Goal: Task Accomplishment & Management: Complete application form

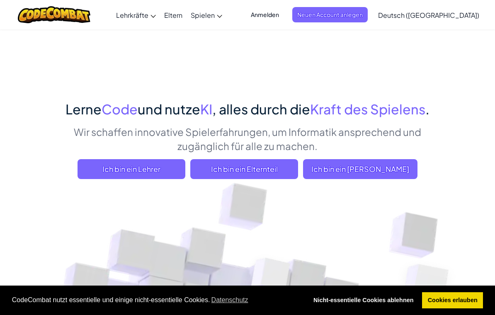
click at [399, 168] on span "Ich bin ein [PERSON_NAME]" at bounding box center [360, 169] width 114 height 20
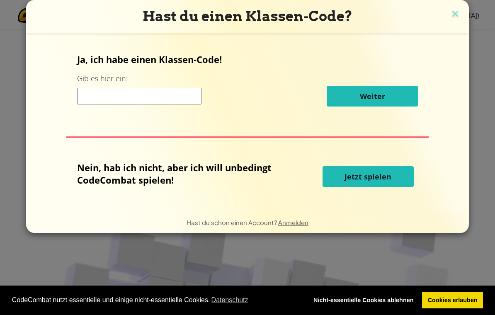
click at [99, 90] on input at bounding box center [139, 96] width 124 height 17
click at [397, 180] on button "Jetzt spielen" at bounding box center [367, 176] width 91 height 21
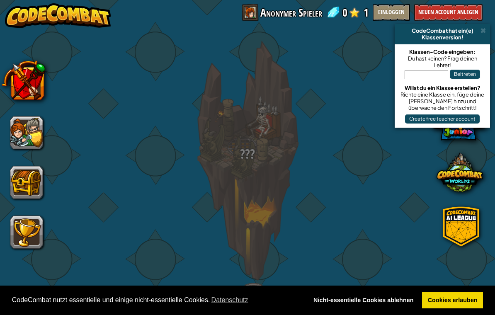
select select "de-DE"
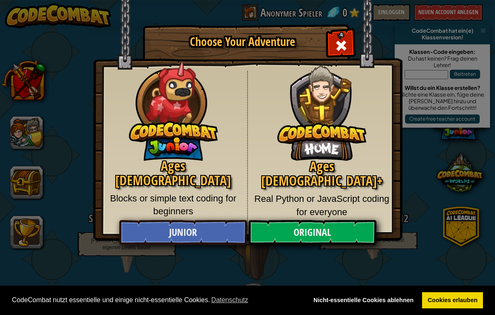
click at [327, 228] on link "Original" at bounding box center [312, 232] width 128 height 25
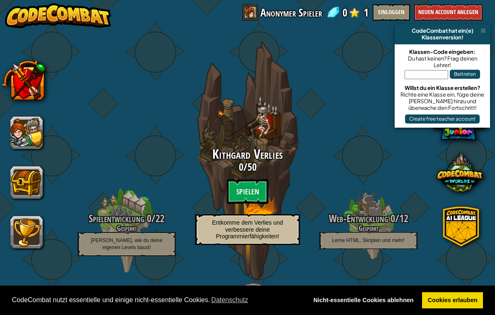
click at [257, 191] on btn "Spielen" at bounding box center [247, 191] width 41 height 25
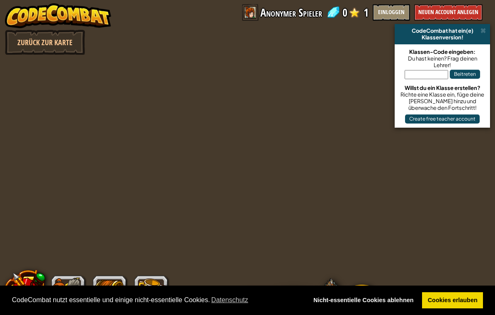
select select "de-DE"
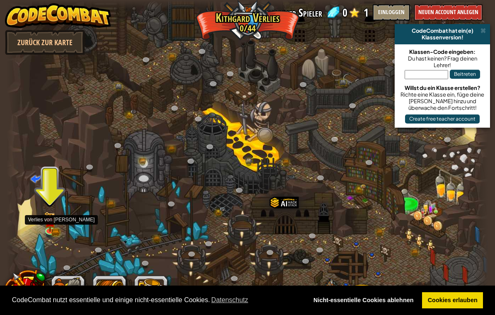
click at [52, 229] on img at bounding box center [50, 222] width 12 height 20
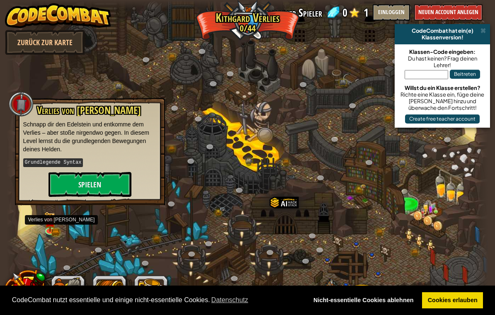
click at [77, 182] on button "Spielen" at bounding box center [89, 184] width 83 height 25
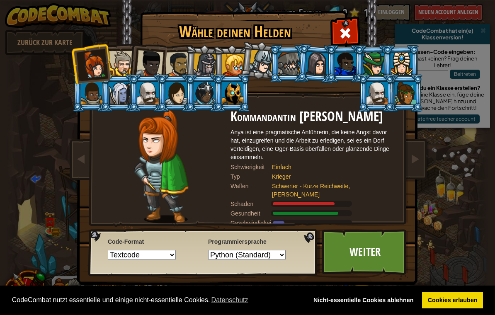
click at [376, 253] on link "Weiter" at bounding box center [365, 252] width 87 height 46
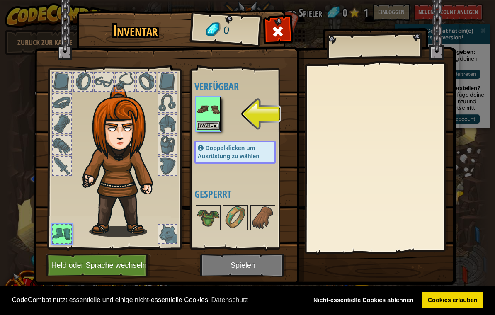
click at [206, 116] on img at bounding box center [207, 109] width 23 height 23
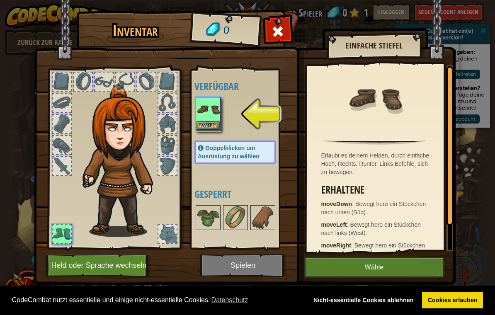
click at [344, 269] on button "Wähle" at bounding box center [374, 267] width 140 height 21
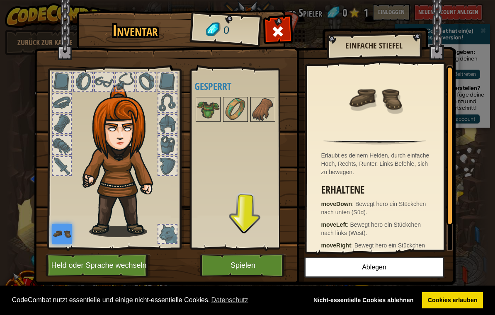
click at [256, 262] on button "Spielen" at bounding box center [243, 265] width 87 height 23
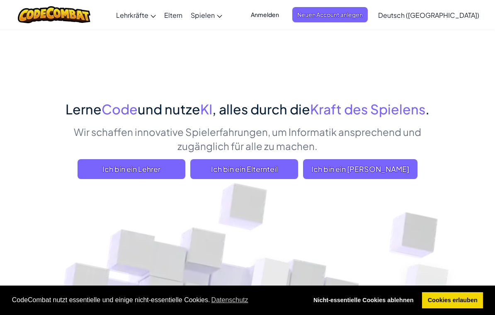
click at [353, 172] on span "Ich bin ein [PERSON_NAME]" at bounding box center [360, 169] width 114 height 20
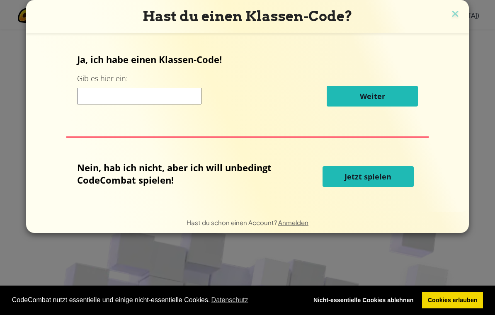
click at [114, 92] on input at bounding box center [139, 96] width 124 height 17
click at [473, 112] on div "Hast du einen Klassen-Code? Ja, ich habe einen Klassen-Code! Gib es hier ein: W…" at bounding box center [247, 157] width 495 height 315
click at [467, 113] on form "Ja, ich habe einen Klassen-Code! Gib es hier ein: Weiter Nein, hab ich nicht, a…" at bounding box center [247, 122] width 443 height 179
click at [85, 99] on input at bounding box center [139, 96] width 124 height 17
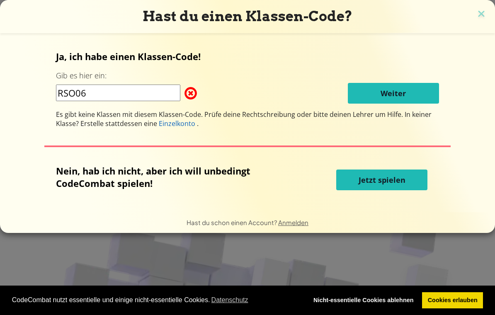
click at [72, 100] on input "RSO06" at bounding box center [118, 93] width 124 height 17
type input "R"
click at [92, 91] on input "rso06" at bounding box center [118, 93] width 124 height 17
type input "r"
click at [295, 226] on span "Anmelden" at bounding box center [293, 222] width 30 height 8
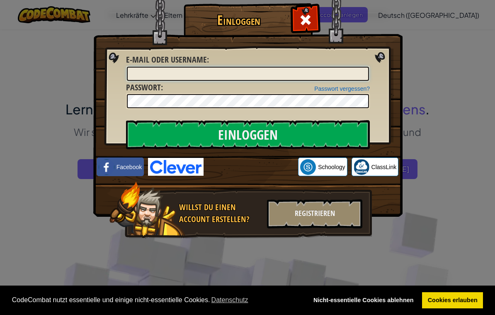
click at [309, 72] on input "E-Mail oder Username :" at bounding box center [248, 74] width 242 height 14
type input "R"
type input "rso06"
click at [338, 133] on input "Einloggen" at bounding box center [248, 134] width 244 height 29
